Goal: Information Seeking & Learning: Learn about a topic

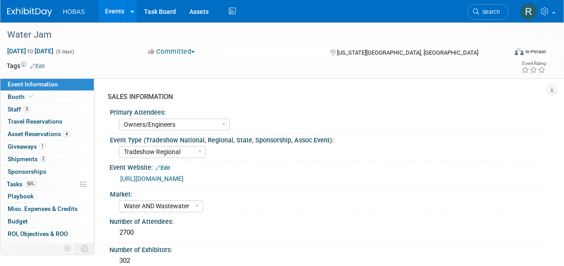
select select "Owners/Engineers"
select select "Tradeshow Regional"
select select "Water AND Wastewater"
select select "Exhibiting"
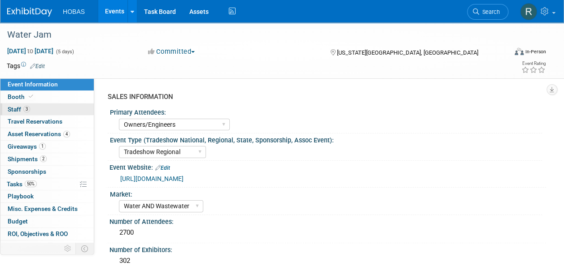
click at [22, 107] on span "Staff 3" at bounding box center [19, 109] width 22 height 7
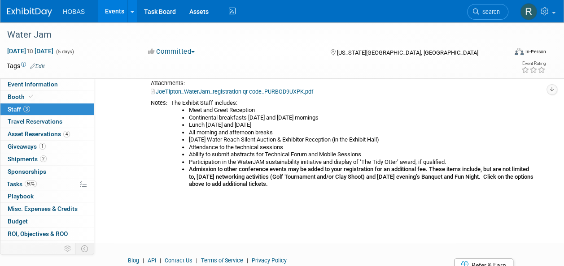
scroll to position [283, 0]
click at [273, 167] on b "Admission to other conference events may be added to your registration for an a…" at bounding box center [361, 178] width 344 height 22
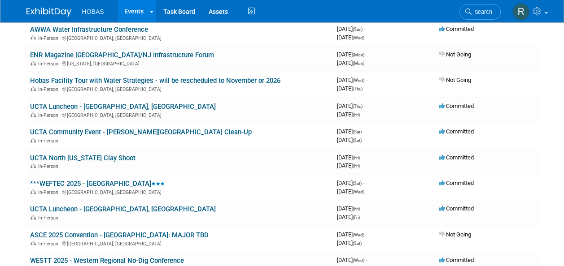
scroll to position [224, 0]
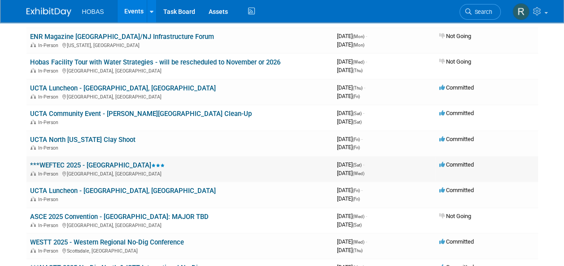
click at [104, 162] on link "***WEFTEC 2025 - Chicago" at bounding box center [97, 165] width 135 height 8
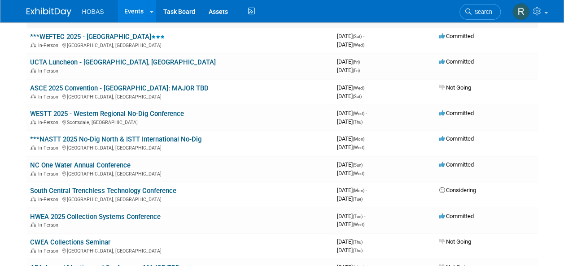
scroll to position [350, 0]
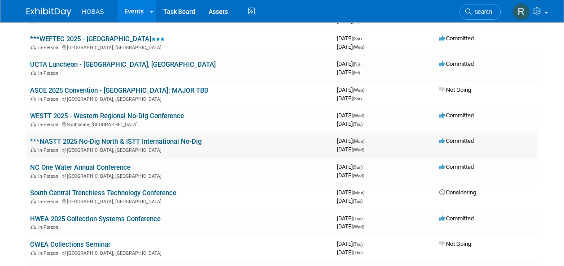
click at [145, 141] on link "***NASTT 2025 No-Dig North & ISTT International No-Dig" at bounding box center [115, 142] width 171 height 8
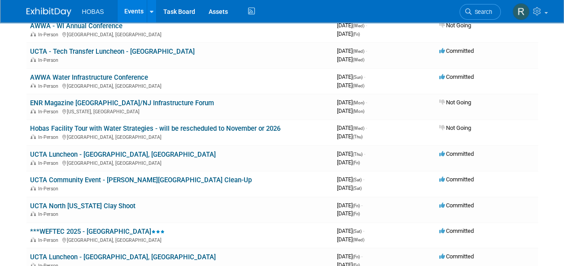
scroll to position [157, 0]
click at [211, 127] on link "Hobas Facility Tour with Water Strategies - will be rescheduled to November or …" at bounding box center [155, 129] width 250 height 8
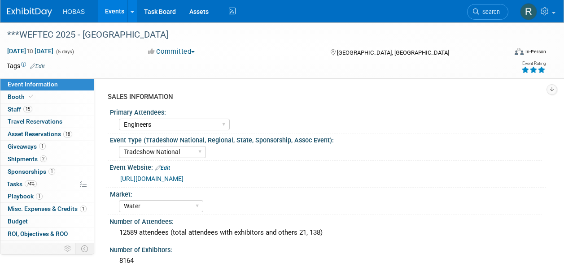
select select "Engineers"
select select "Tradeshow National"
select select "Water"
select select "Exhibiting and Sponsoring"
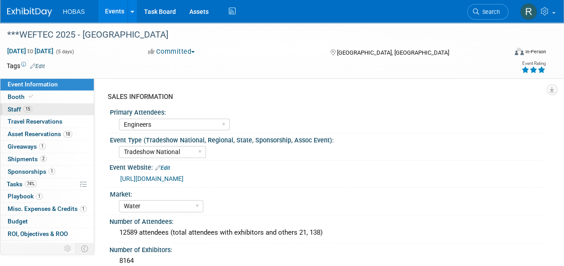
click at [51, 111] on link "15 Staff 15" at bounding box center [46, 110] width 93 height 12
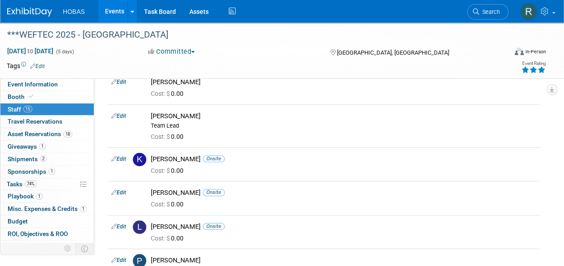
scroll to position [266, 0]
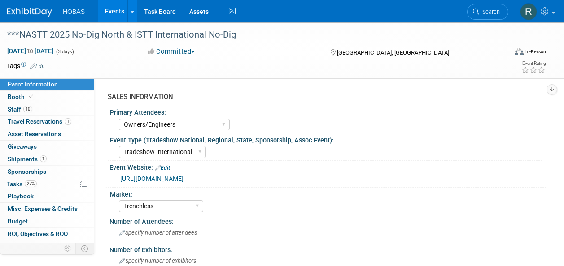
select select "Owners/Engineers"
select select "Tradeshow International"
select select "Trenchless"
select select "Exhibiting"
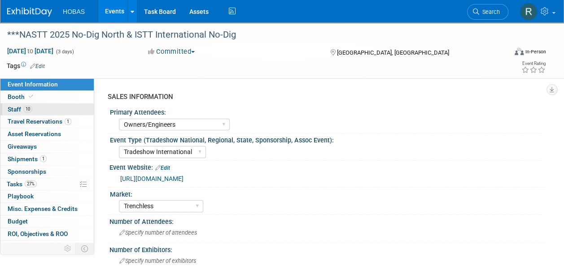
click at [34, 109] on link "10 Staff 10" at bounding box center [46, 110] width 93 height 12
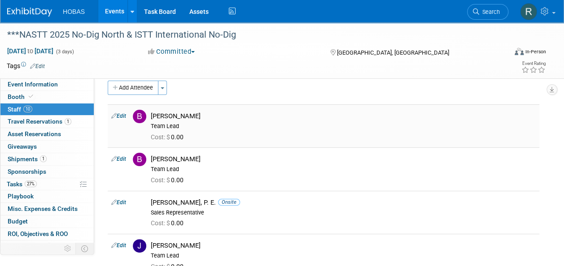
scroll to position [9, 0]
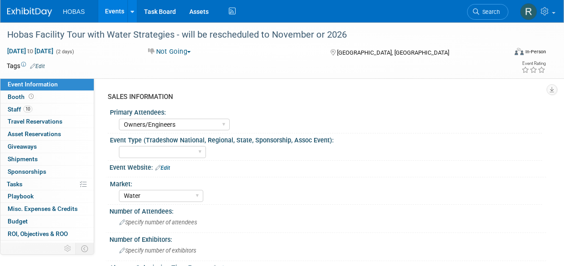
select select "Owners/Engineers"
select select "Water"
select select "Cancelled"
